Goal: Find specific page/section: Find specific page/section

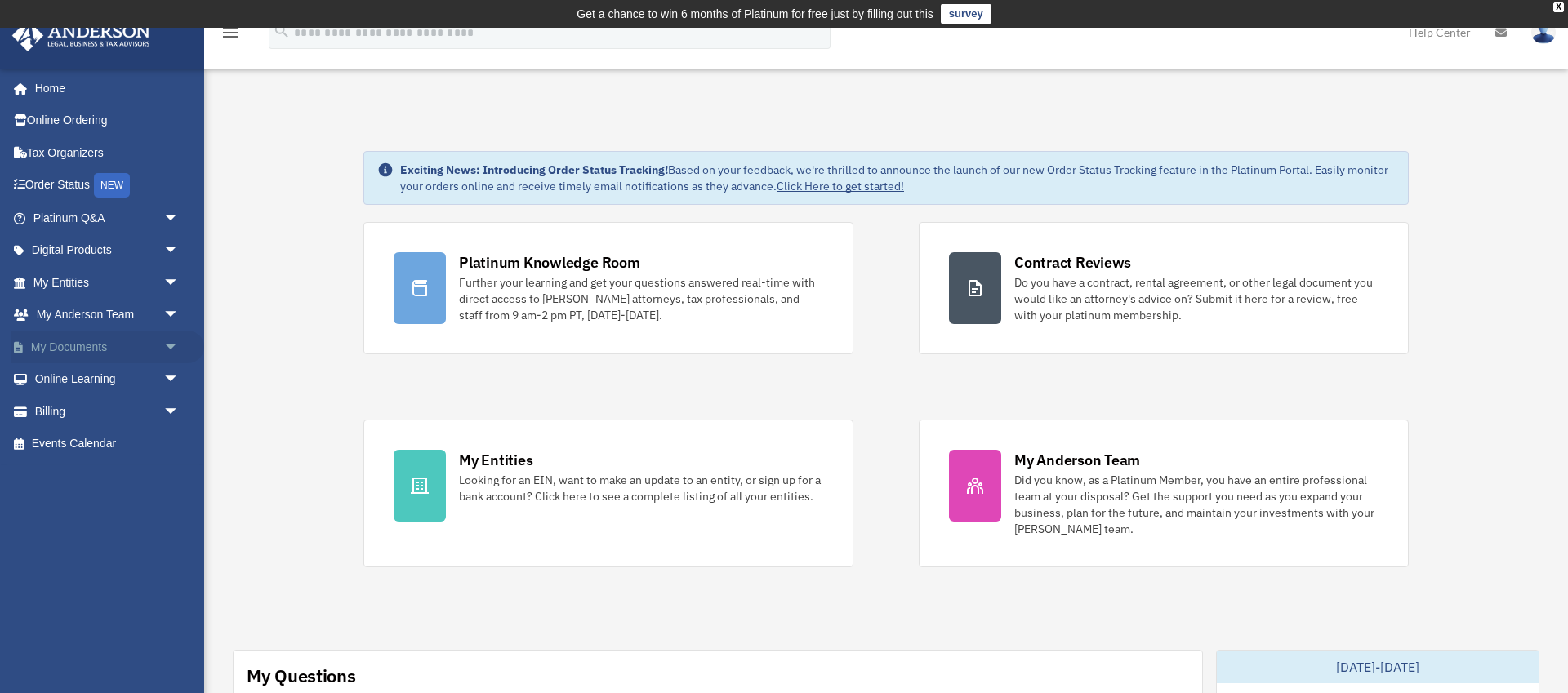
click at [172, 346] on span "arrow_drop_down" at bounding box center [179, 347] width 33 height 34
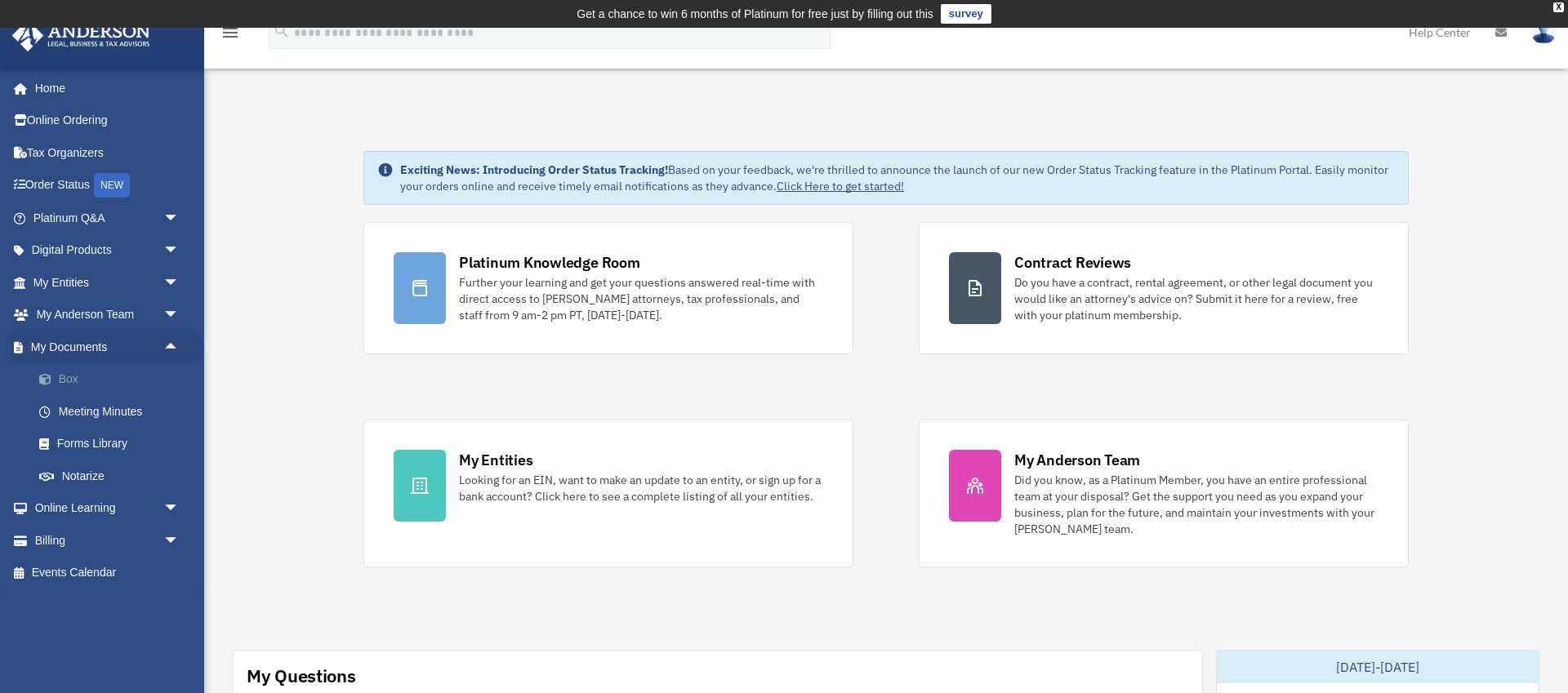
click at [141, 381] on link "Box" at bounding box center [114, 379] width 181 height 33
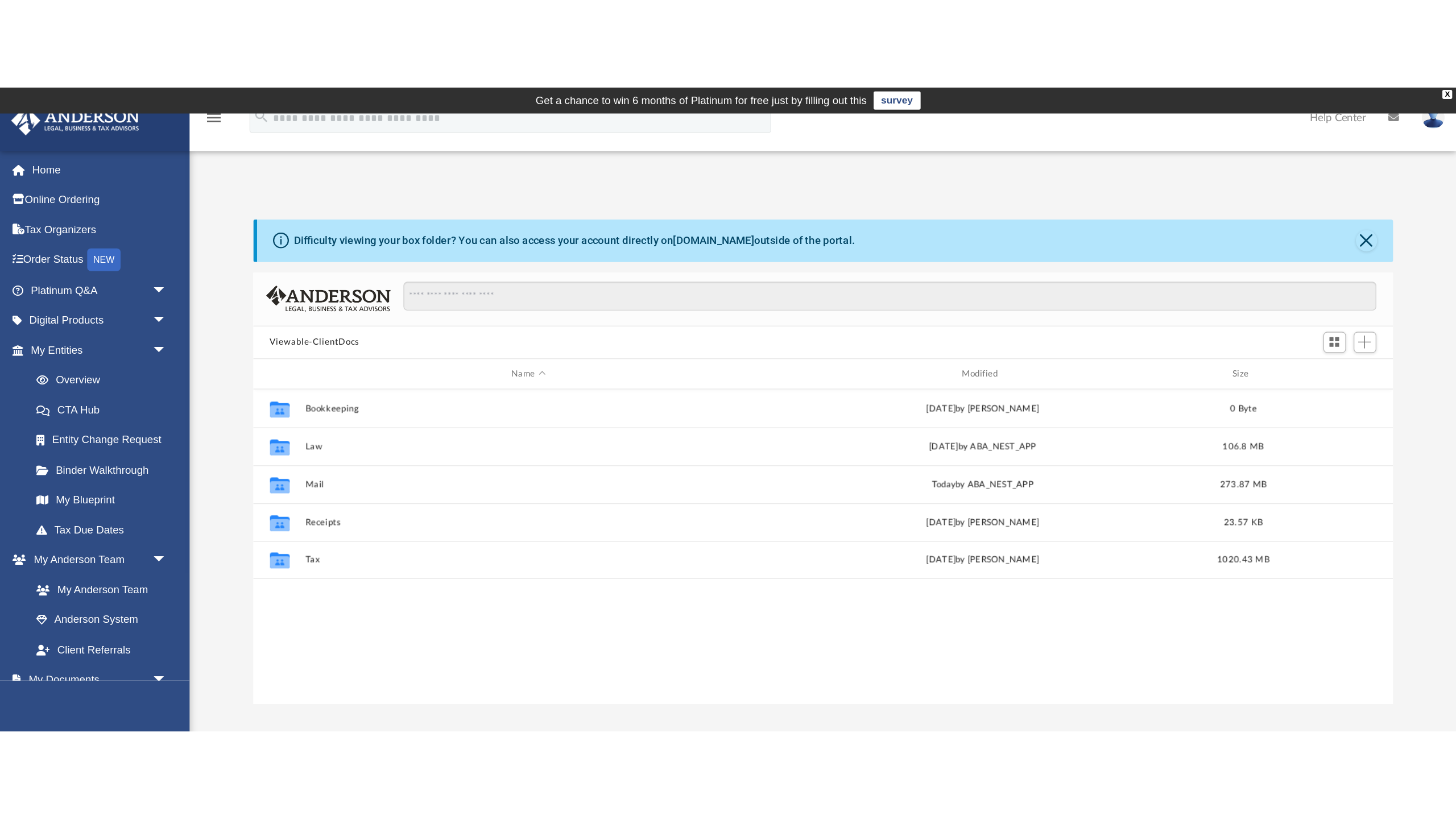
scroll to position [259, 855]
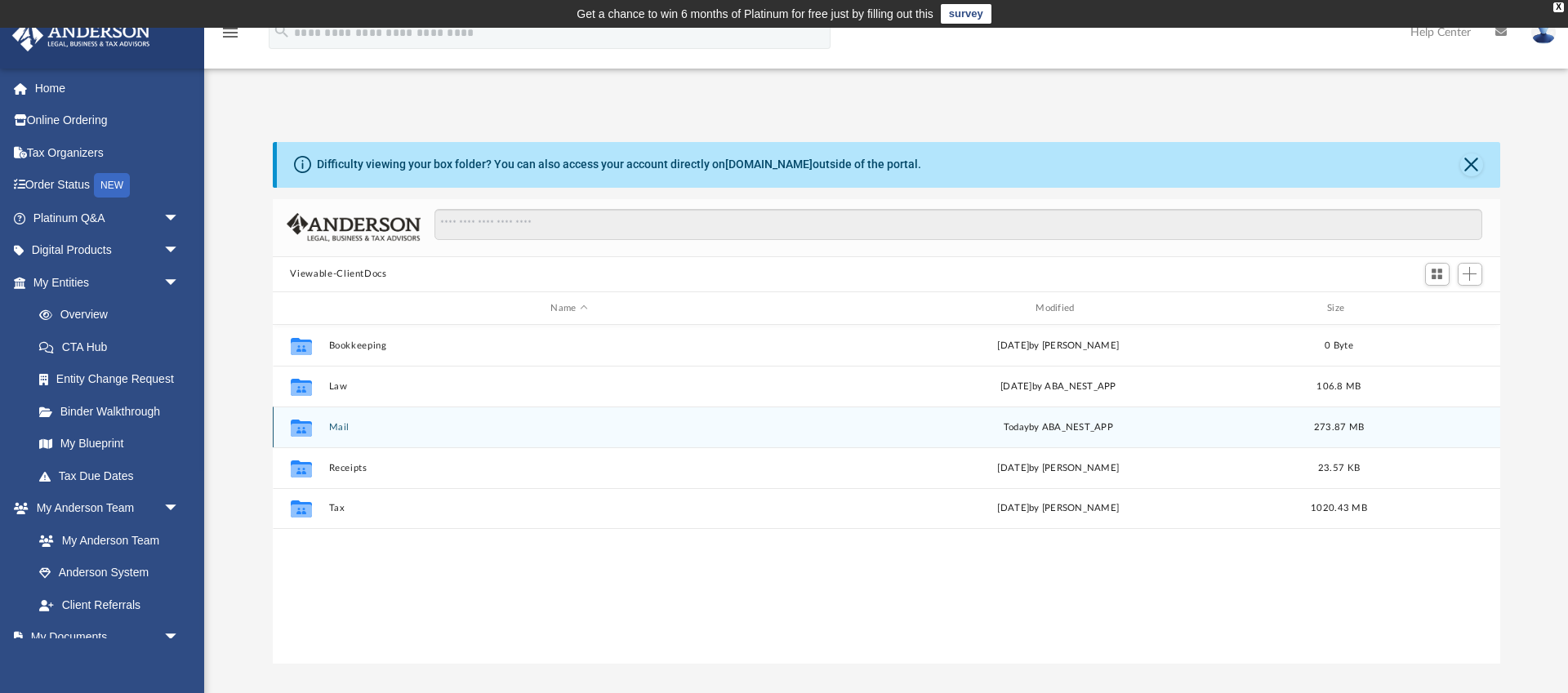
click at [341, 427] on button "Mail" at bounding box center [569, 427] width 482 height 11
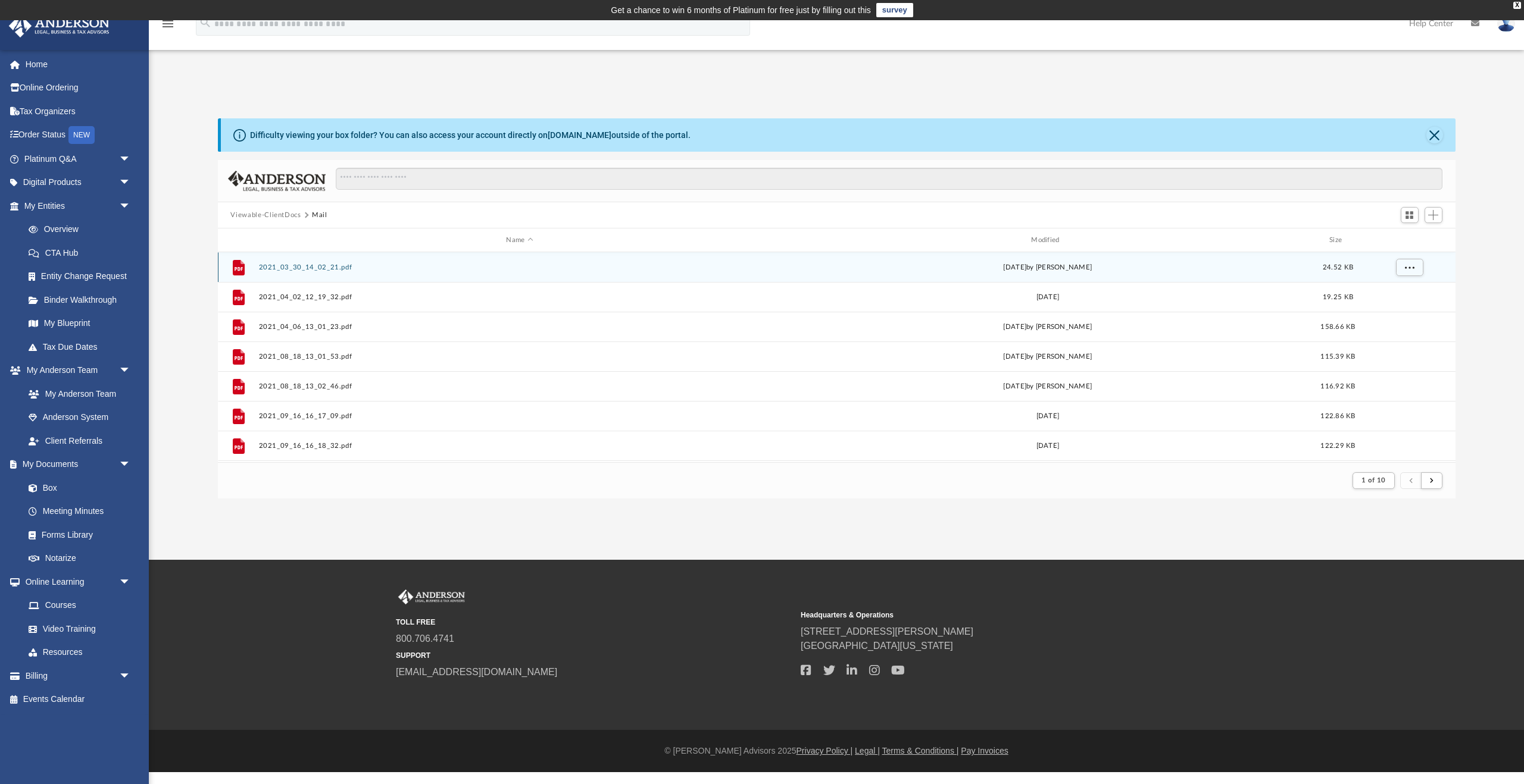
scroll to position [234, 1238]
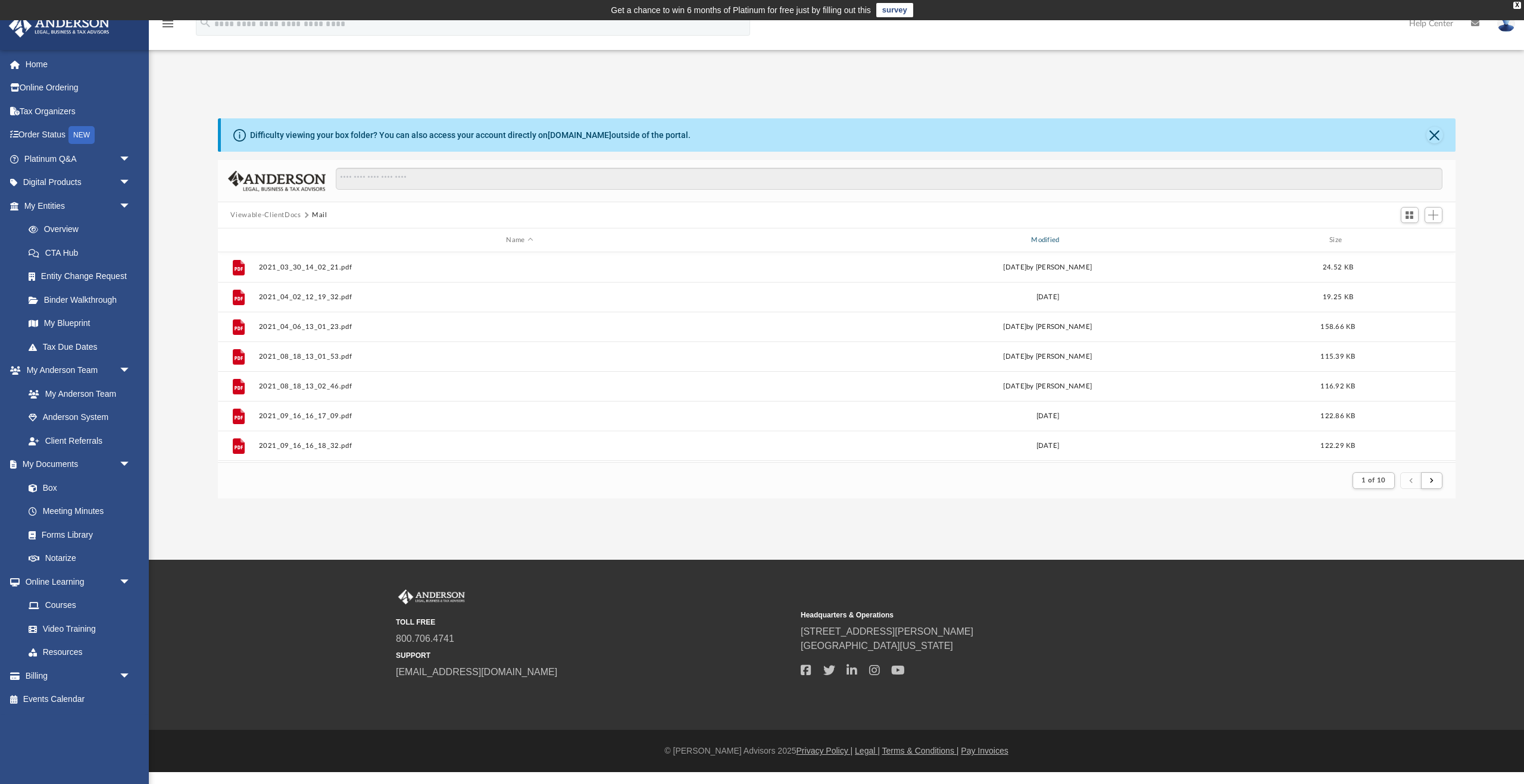
click at [1046, 235] on div "Modified" at bounding box center [1047, 240] width 523 height 11
click at [1043, 237] on div "Modified" at bounding box center [1047, 240] width 523 height 11
